Goal: Obtain resource: Obtain resource

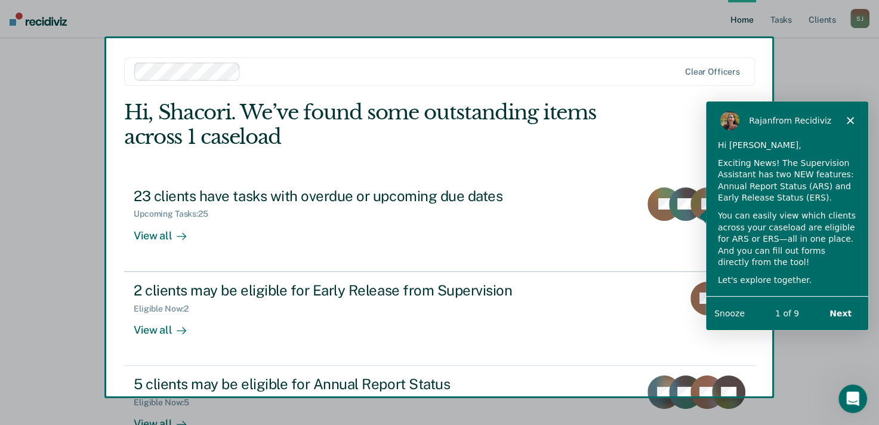
click at [522, 69] on div "Product tour overlay" at bounding box center [439, 212] width 879 height 425
click at [850, 119] on polygon "Close" at bounding box center [849, 119] width 7 height 7
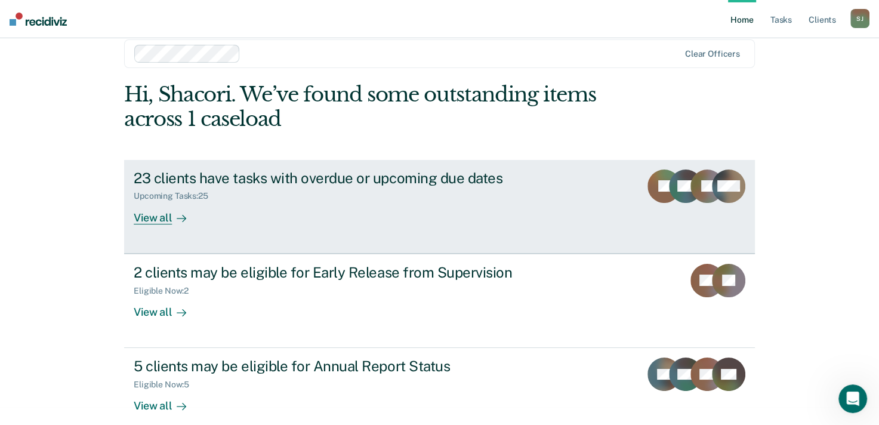
scroll to position [34, 0]
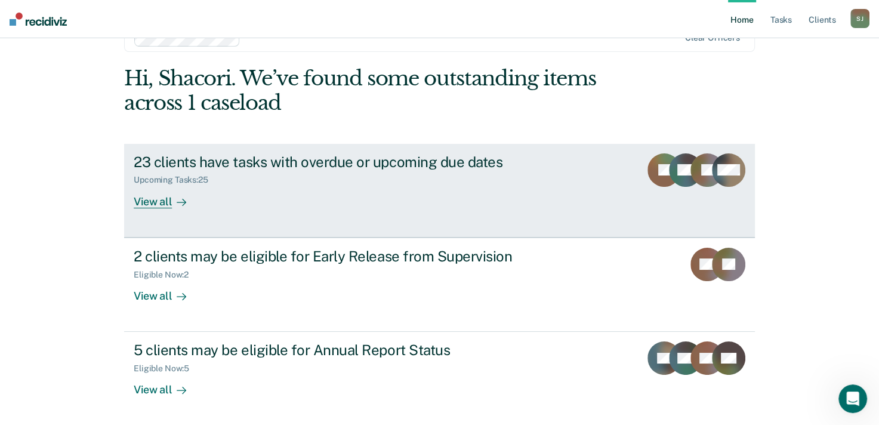
click at [149, 203] on div "View all" at bounding box center [167, 196] width 67 height 23
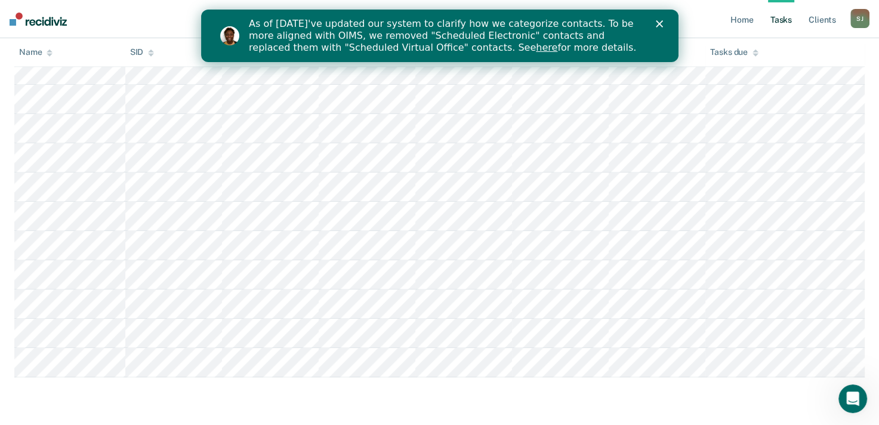
scroll to position [695, 0]
click at [661, 22] on icon "Close" at bounding box center [658, 23] width 7 height 7
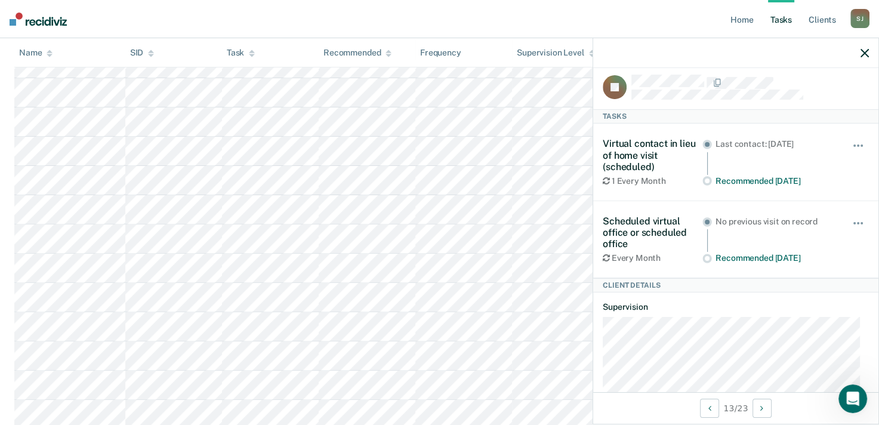
scroll to position [0, 0]
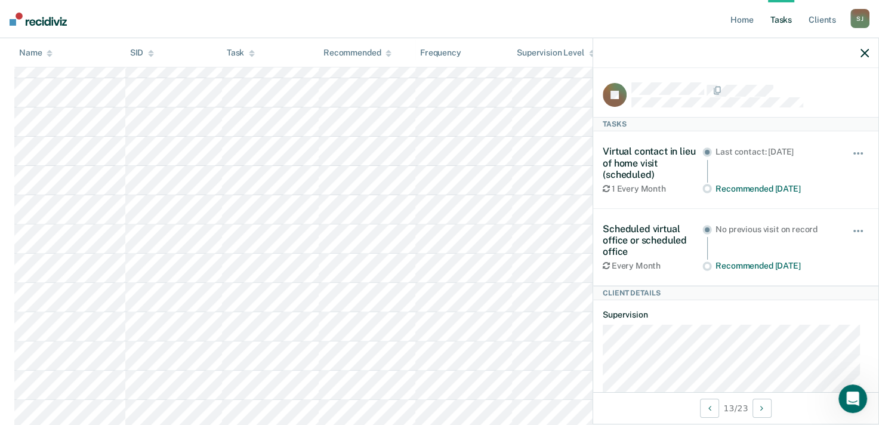
click at [861, 54] on icon "button" at bounding box center [865, 53] width 8 height 8
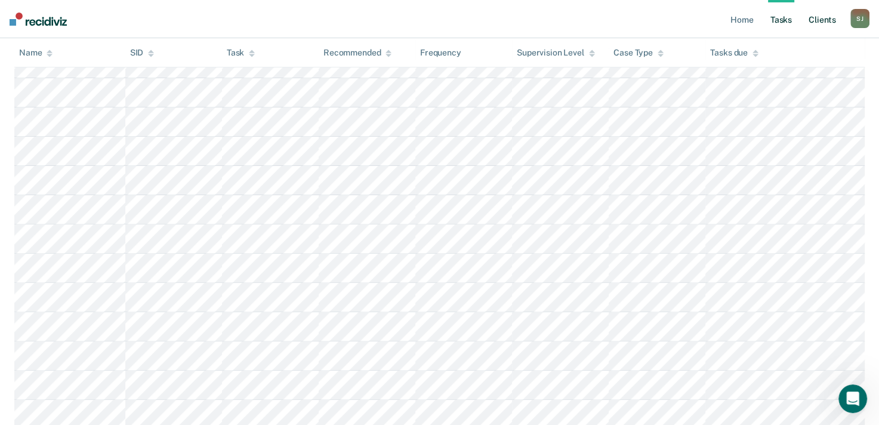
click at [819, 19] on link "Client s" at bounding box center [822, 19] width 32 height 38
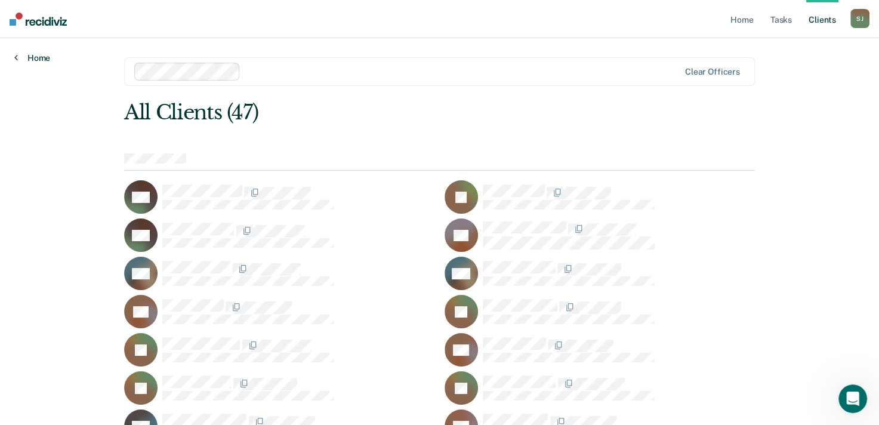
click at [38, 59] on link "Home" at bounding box center [32, 58] width 36 height 11
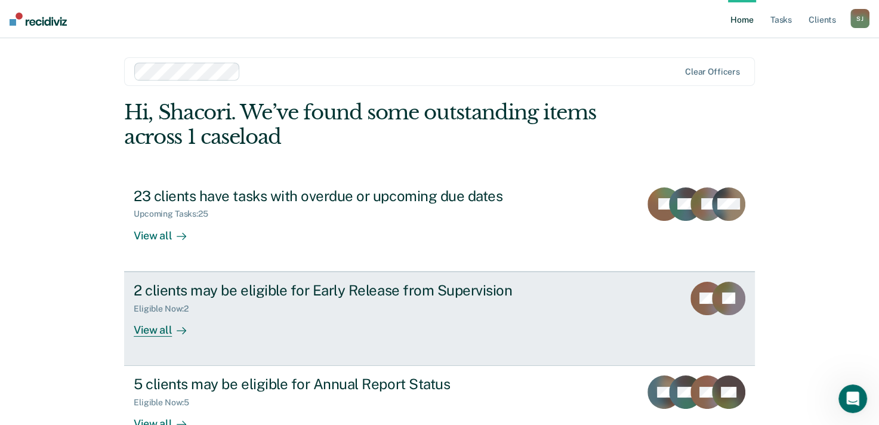
click at [173, 323] on div at bounding box center [179, 330] width 14 height 14
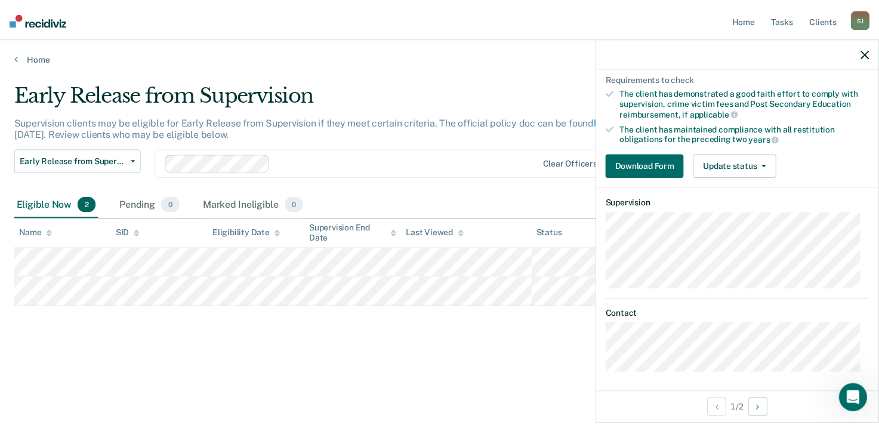
scroll to position [217, 0]
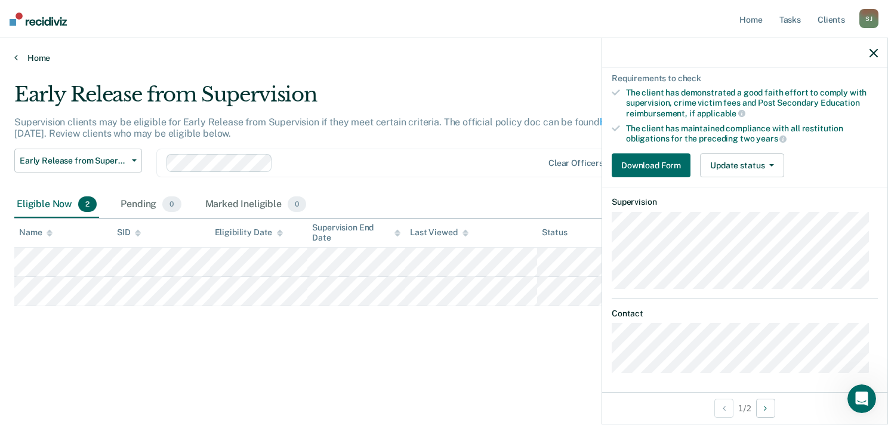
click at [30, 57] on link "Home" at bounding box center [443, 58] width 859 height 11
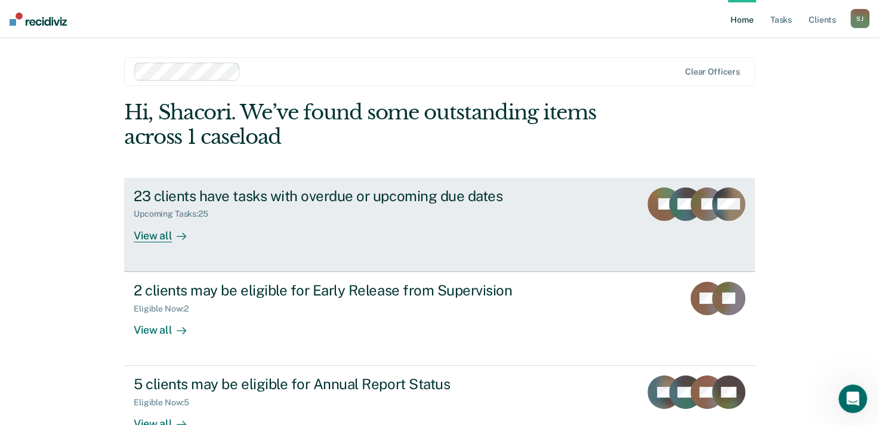
click at [162, 235] on div "View all" at bounding box center [167, 230] width 67 height 23
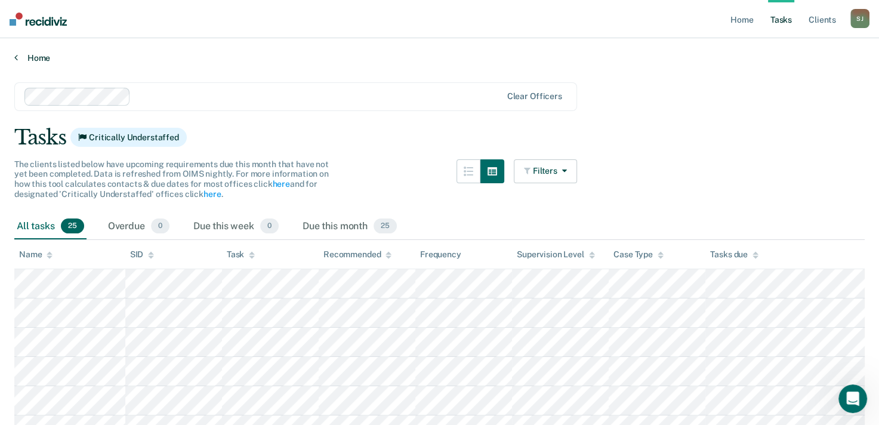
click at [21, 55] on link "Home" at bounding box center [439, 58] width 850 height 11
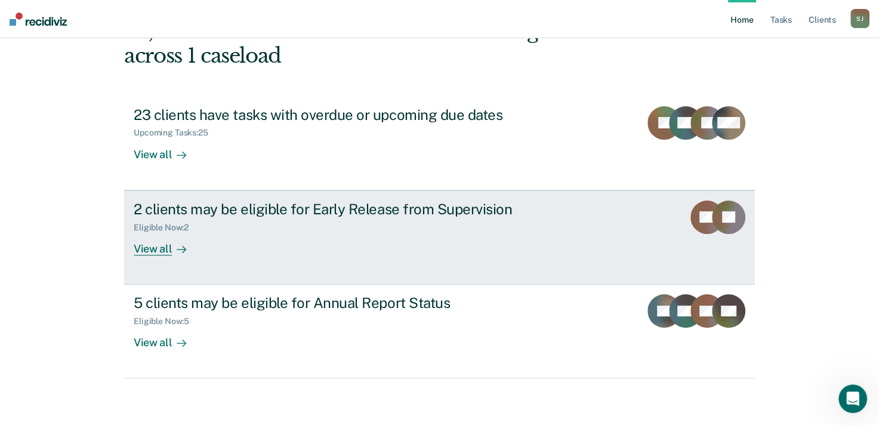
scroll to position [82, 0]
click at [167, 249] on div "View all" at bounding box center [167, 243] width 67 height 23
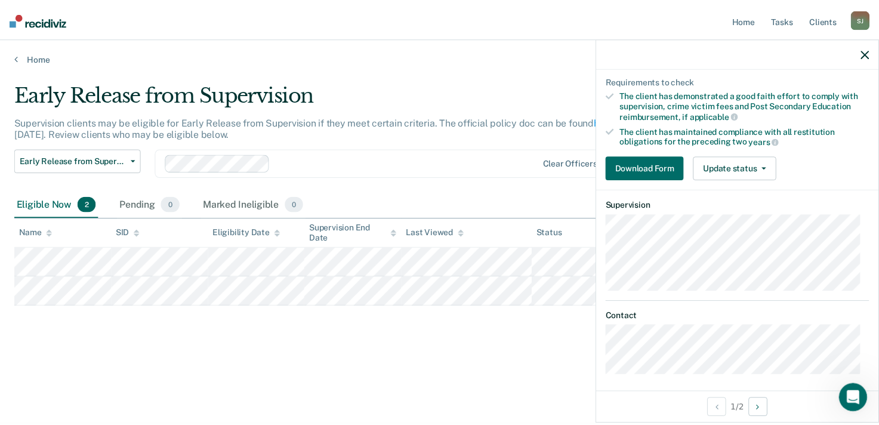
scroll to position [217, 0]
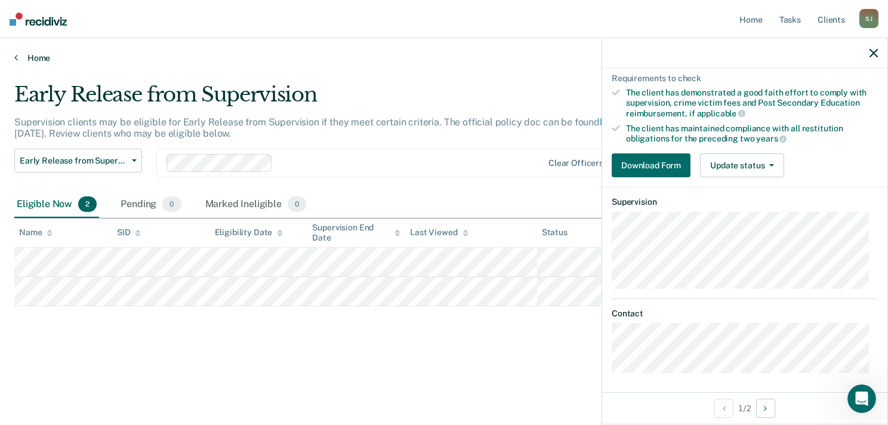
click at [19, 61] on link "Home" at bounding box center [443, 58] width 859 height 11
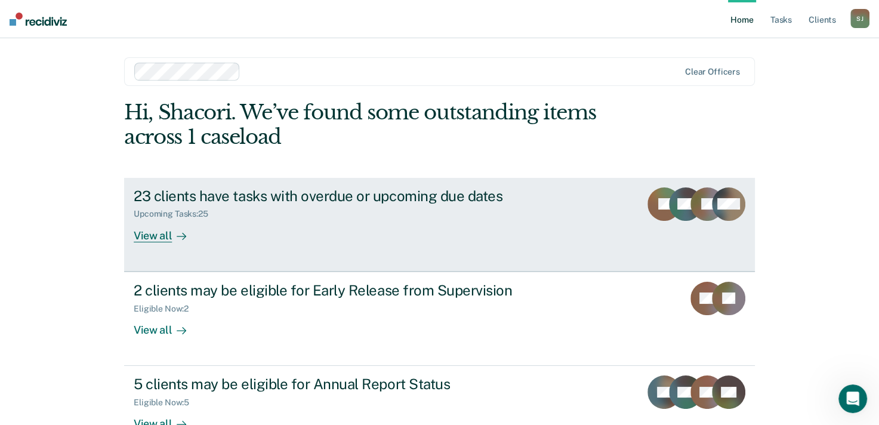
click at [151, 230] on div "View all" at bounding box center [167, 230] width 67 height 23
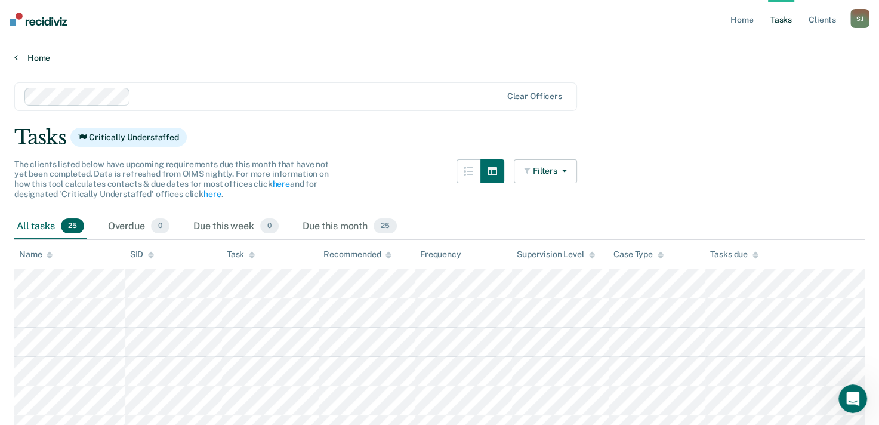
click at [17, 57] on link "Home" at bounding box center [439, 58] width 850 height 11
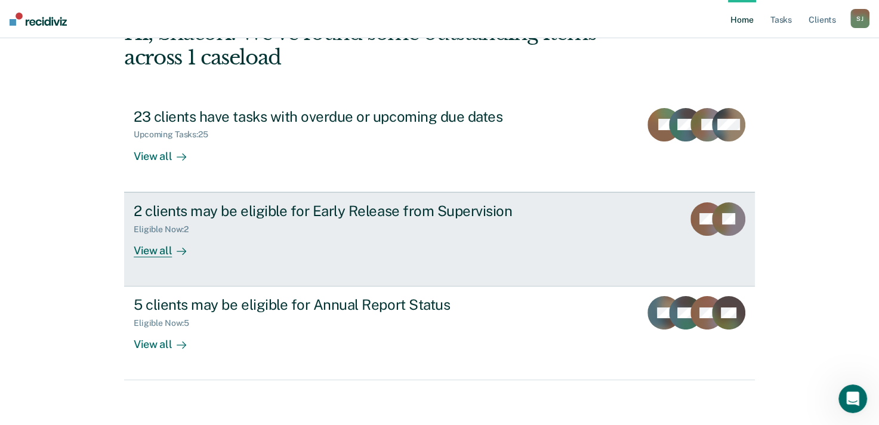
scroll to position [82, 0]
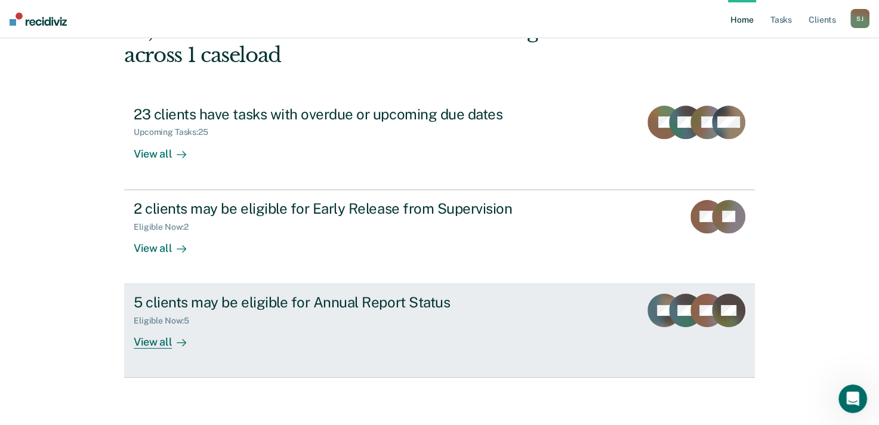
click at [239, 305] on div "5 clients may be eligible for Annual Report Status" at bounding box center [343, 302] width 419 height 17
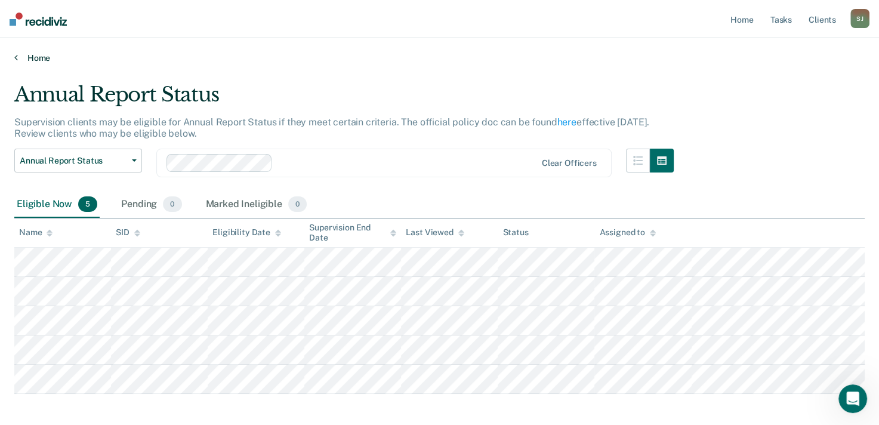
click at [17, 54] on icon at bounding box center [16, 58] width 4 height 10
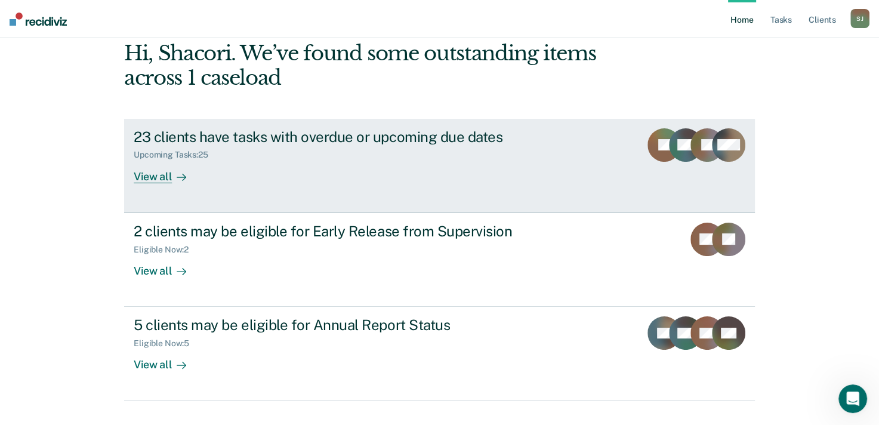
scroll to position [60, 0]
click at [191, 174] on div "View all" at bounding box center [167, 170] width 67 height 23
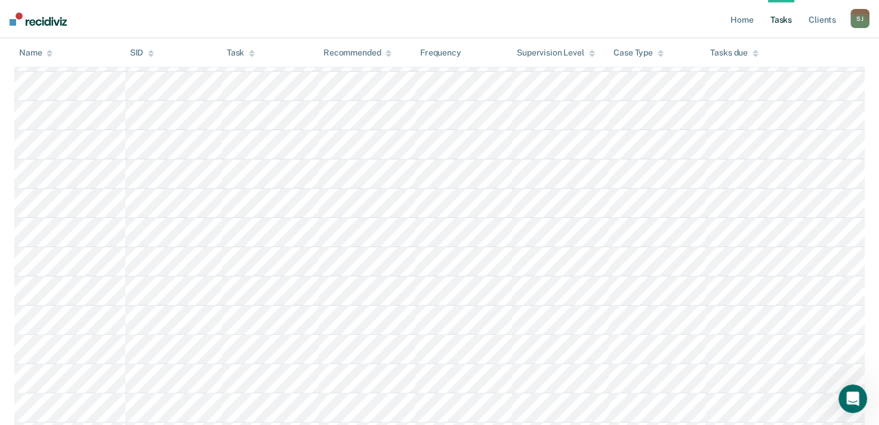
scroll to position [298, 0]
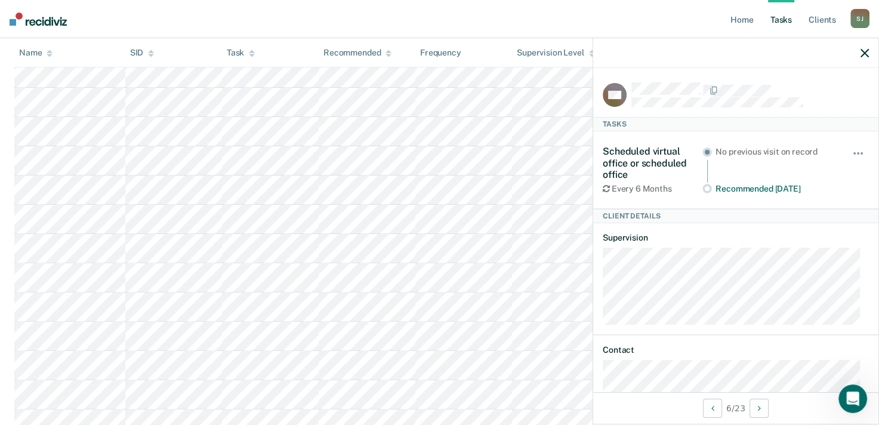
click at [867, 54] on icon "button" at bounding box center [865, 53] width 8 height 8
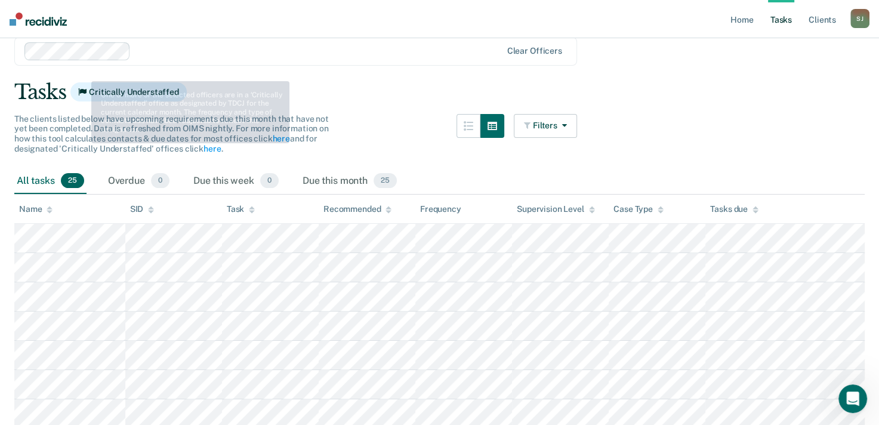
scroll to position [0, 0]
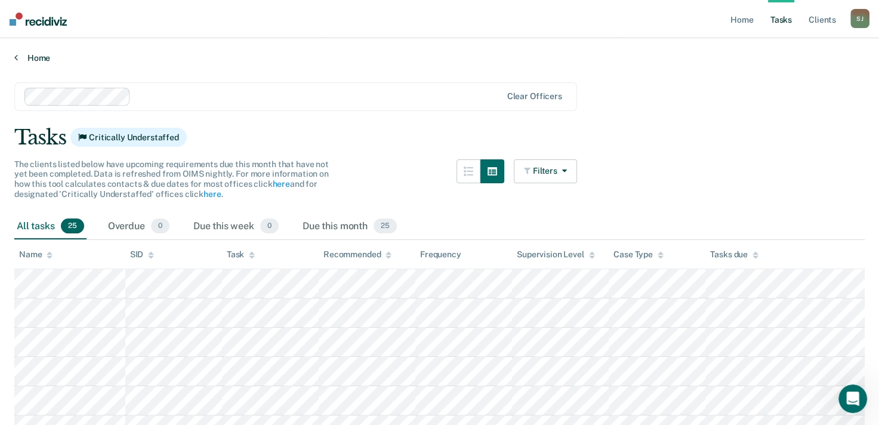
click at [15, 57] on icon at bounding box center [16, 58] width 4 height 10
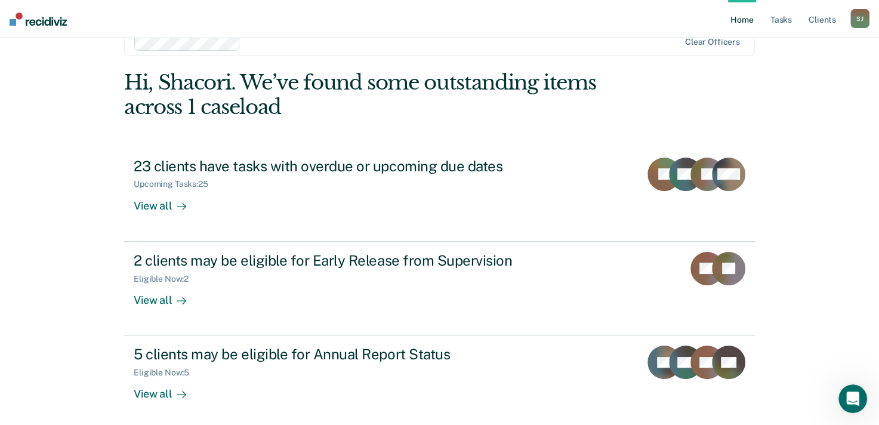
scroll to position [82, 0]
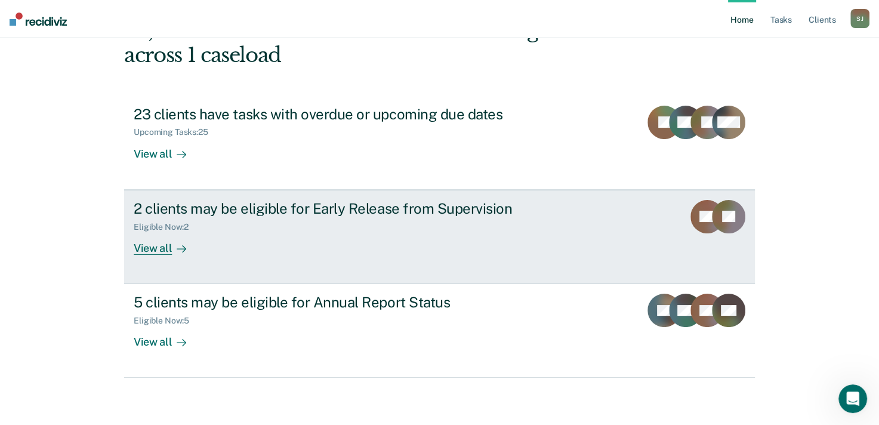
click at [276, 208] on div "2 clients may be eligible for Early Release from Supervision" at bounding box center [343, 208] width 419 height 17
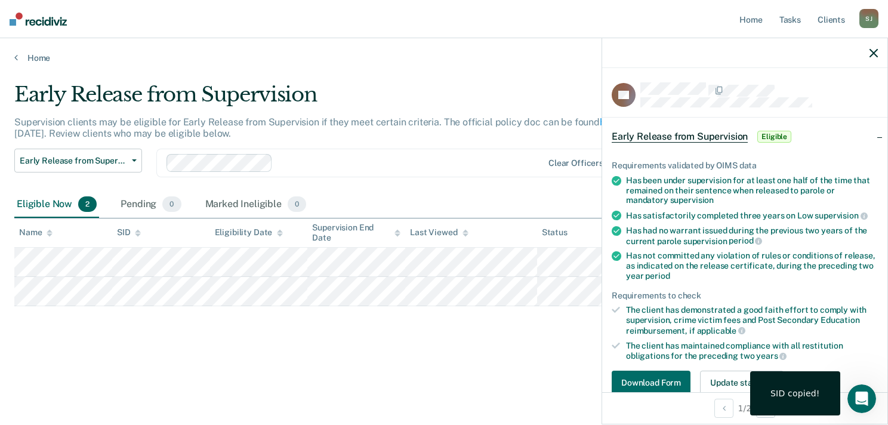
click at [343, 316] on div "Early Release from Supervision Supervision clients may be eligible for Early Re…" at bounding box center [443, 208] width 859 height 253
click at [874, 56] on icon "button" at bounding box center [874, 53] width 8 height 8
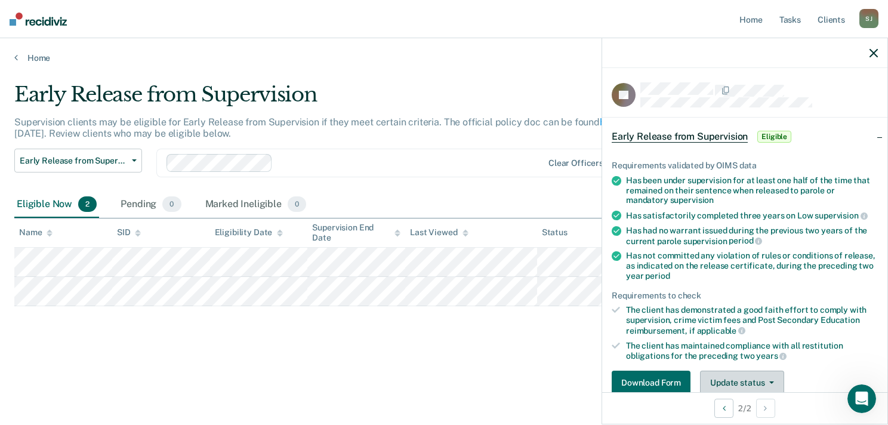
click at [765, 381] on span "button" at bounding box center [769, 382] width 10 height 2
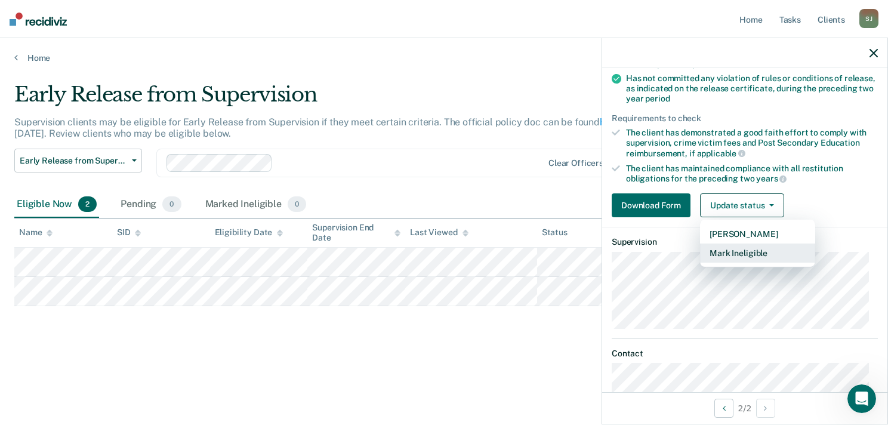
click at [746, 251] on button "Mark Ineligible" at bounding box center [757, 252] width 115 height 19
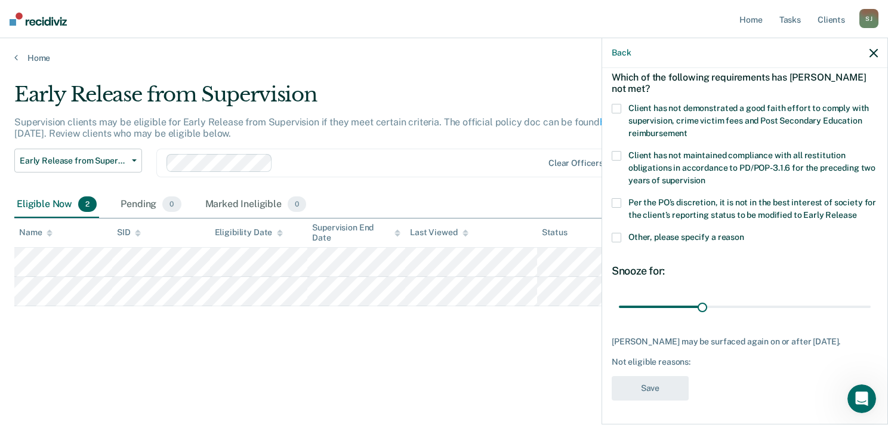
click at [622, 233] on label "Other, please specify a reason" at bounding box center [745, 239] width 266 height 13
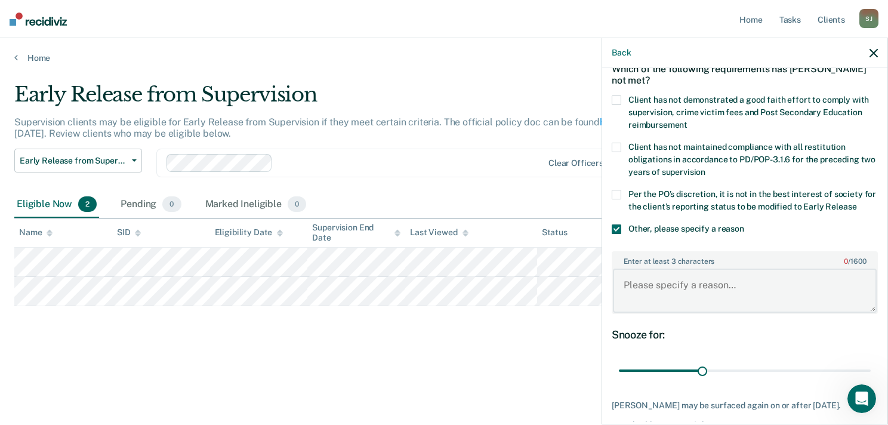
click at [732, 280] on textarea "Enter at least 3 characters 0 / 1600" at bounding box center [745, 291] width 264 height 44
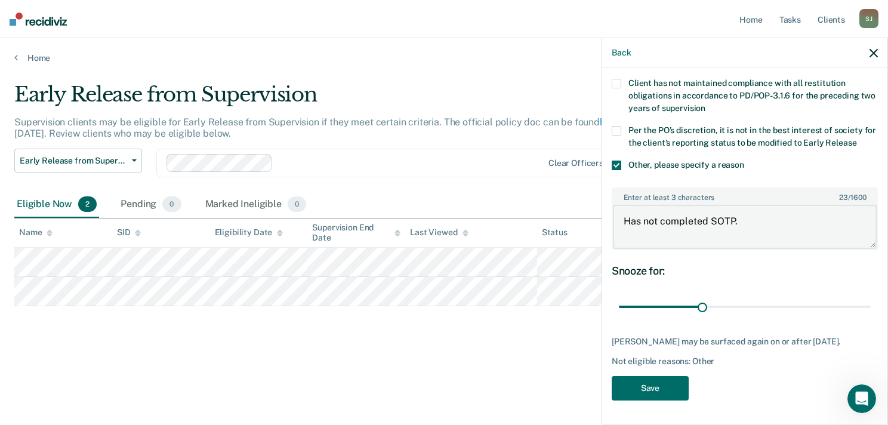
scroll to position [134, 0]
type textarea "Has not completed SOTP."
drag, startPoint x: 701, startPoint y: 295, endPoint x: 862, endPoint y: 282, distance: 162.3
type input "90"
click at [862, 297] on input "range" at bounding box center [745, 307] width 252 height 21
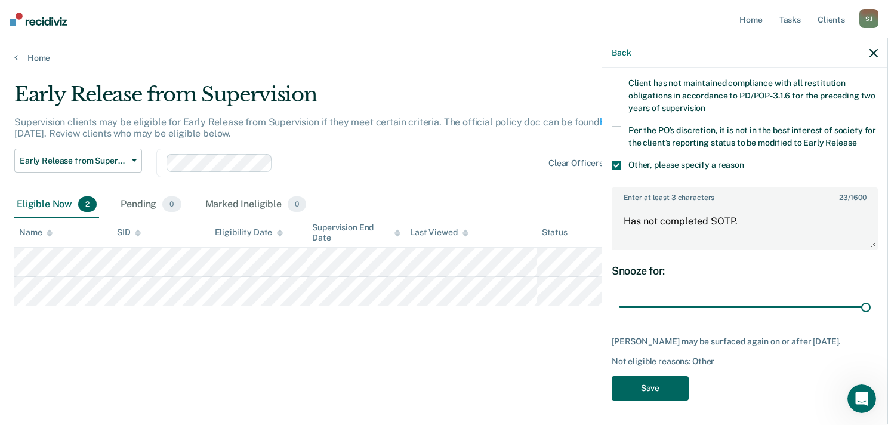
click at [662, 390] on button "Save" at bounding box center [650, 388] width 77 height 24
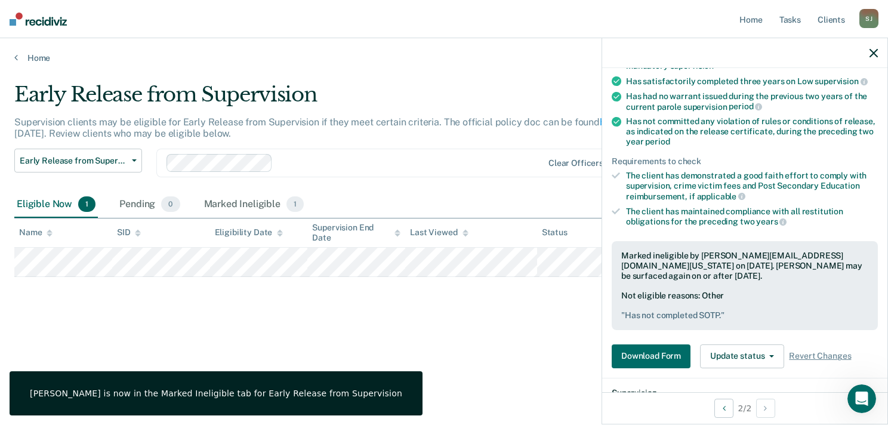
click at [481, 346] on div "Early Release from Supervision Supervision clients may be eligible for Early Re…" at bounding box center [443, 227] width 859 height 291
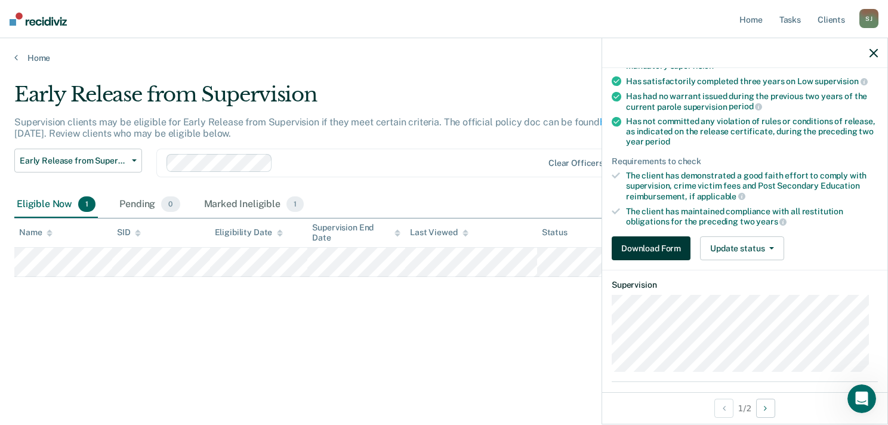
click at [664, 251] on button "Download Form" at bounding box center [651, 248] width 79 height 24
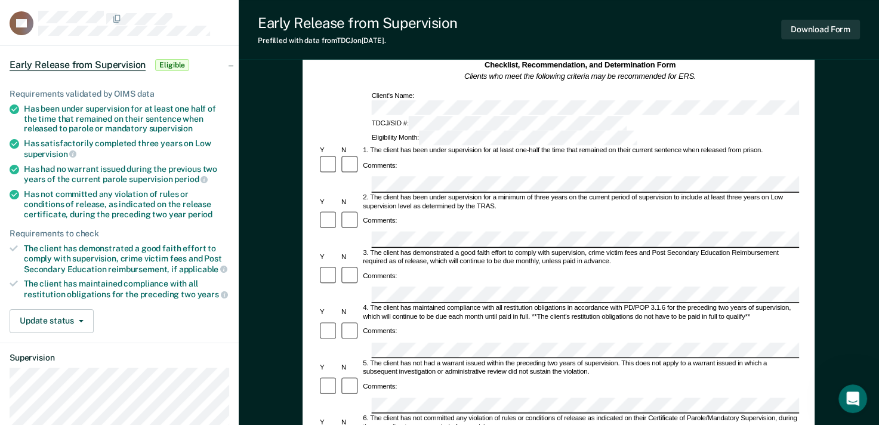
scroll to position [60, 0]
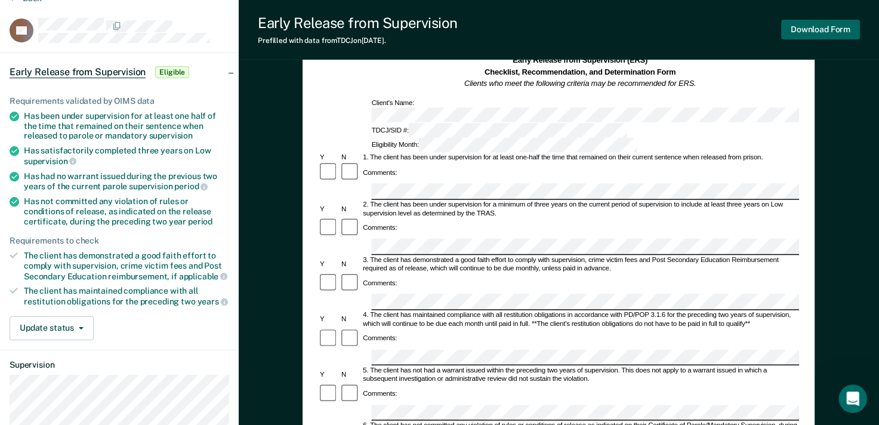
click at [850, 33] on button "Download Form" at bounding box center [820, 30] width 79 height 20
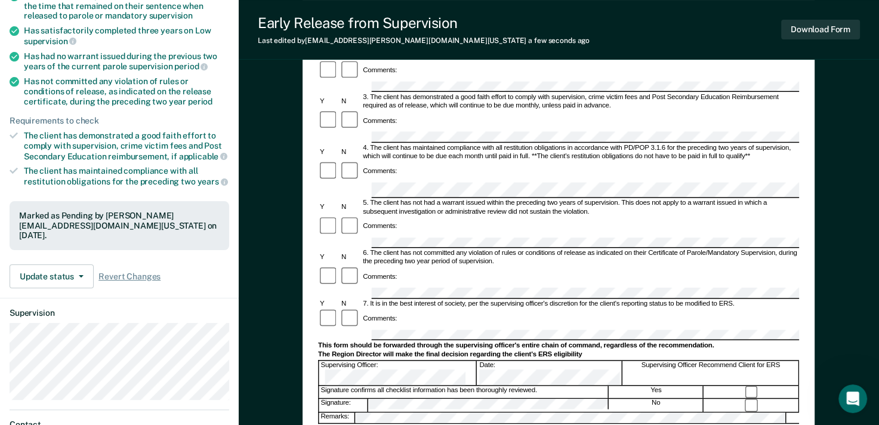
scroll to position [179, 0]
click at [118, 275] on span "Revert Changes" at bounding box center [129, 277] width 62 height 10
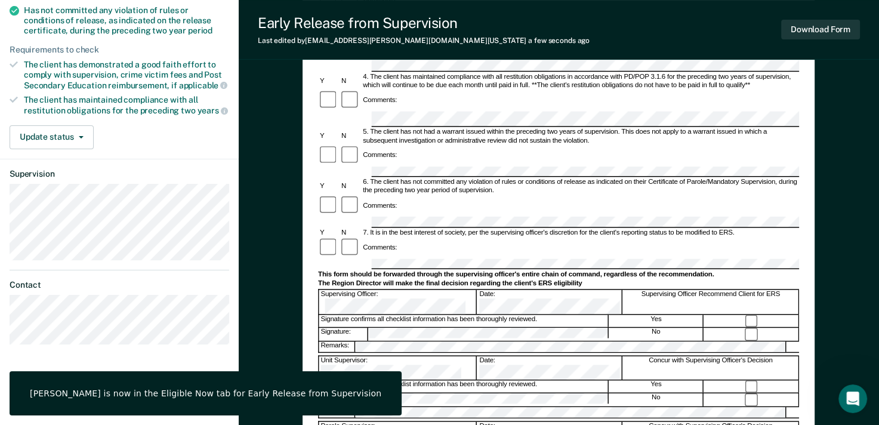
scroll to position [358, 0]
